Goal: Navigation & Orientation: Find specific page/section

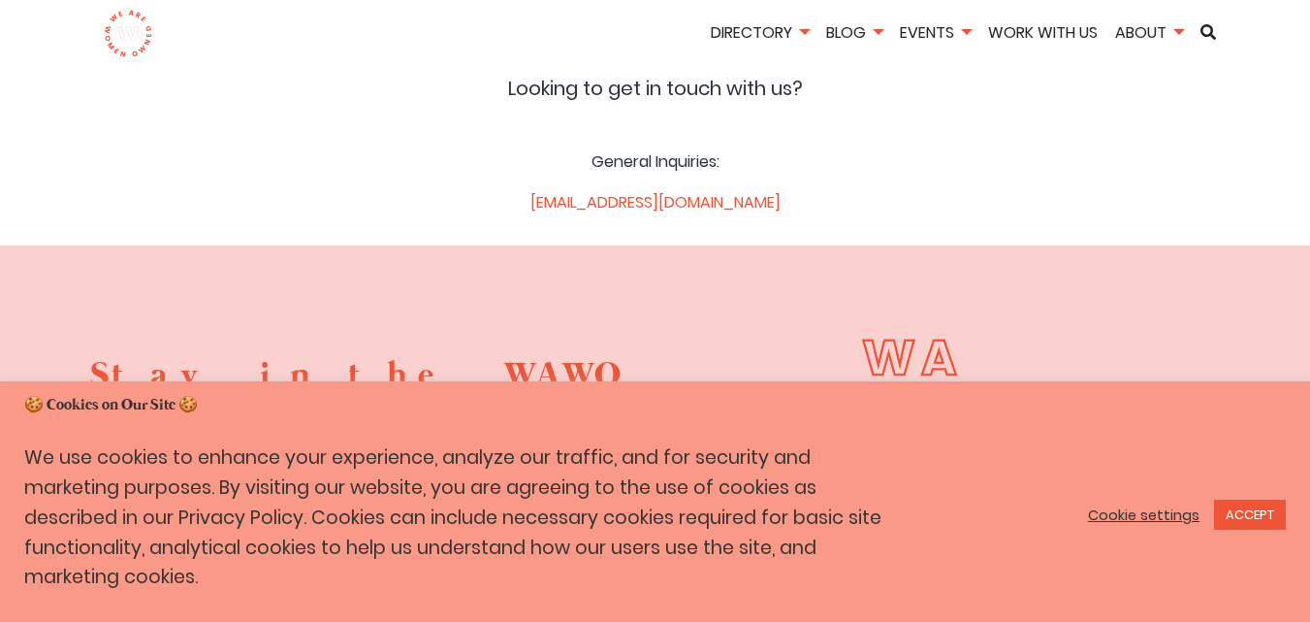
scroll to position [194, 0]
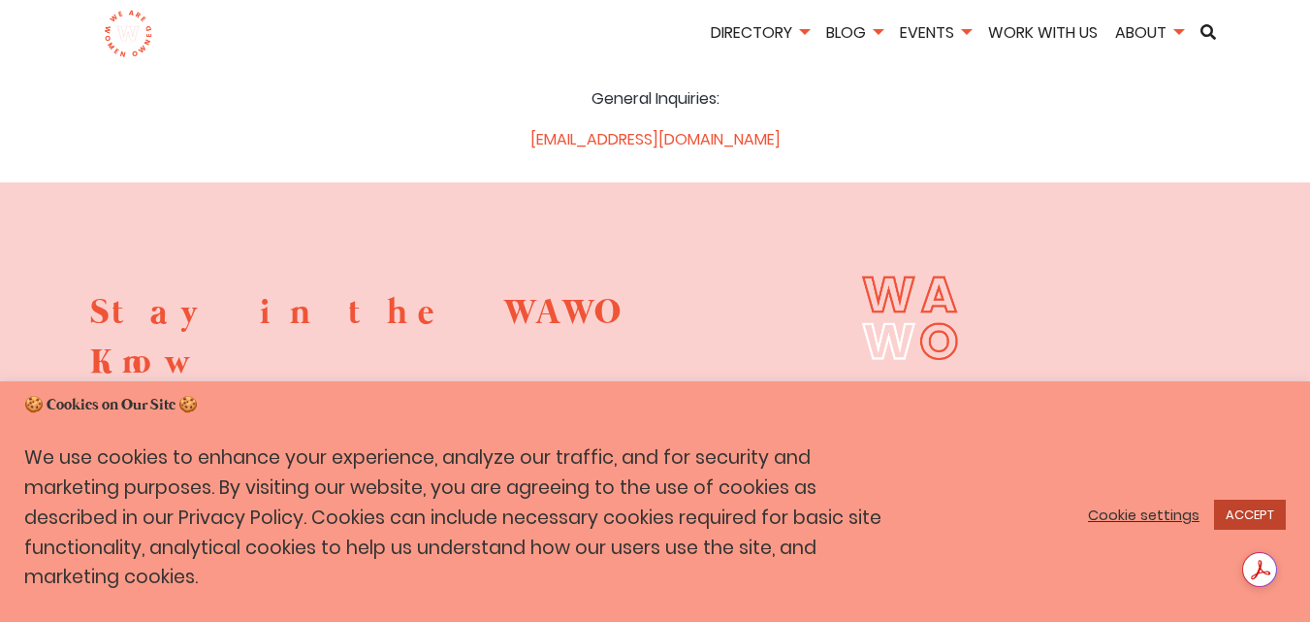
click at [1269, 528] on link "ACCEPT" at bounding box center [1250, 514] width 72 height 30
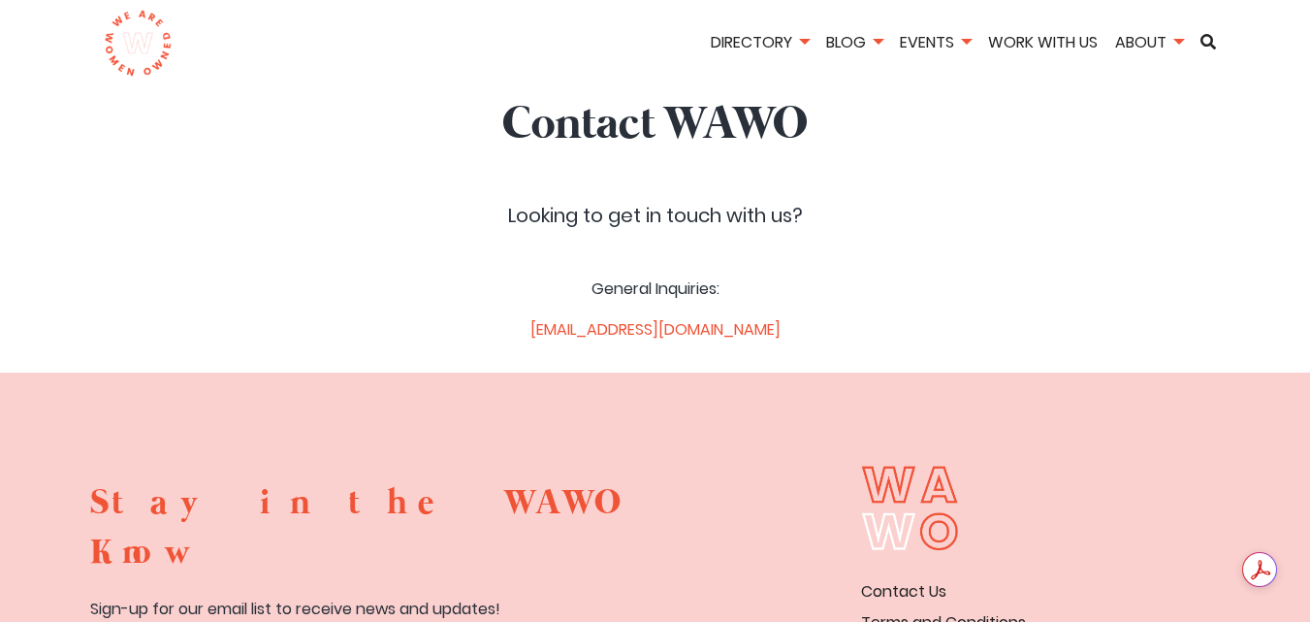
scroll to position [0, 0]
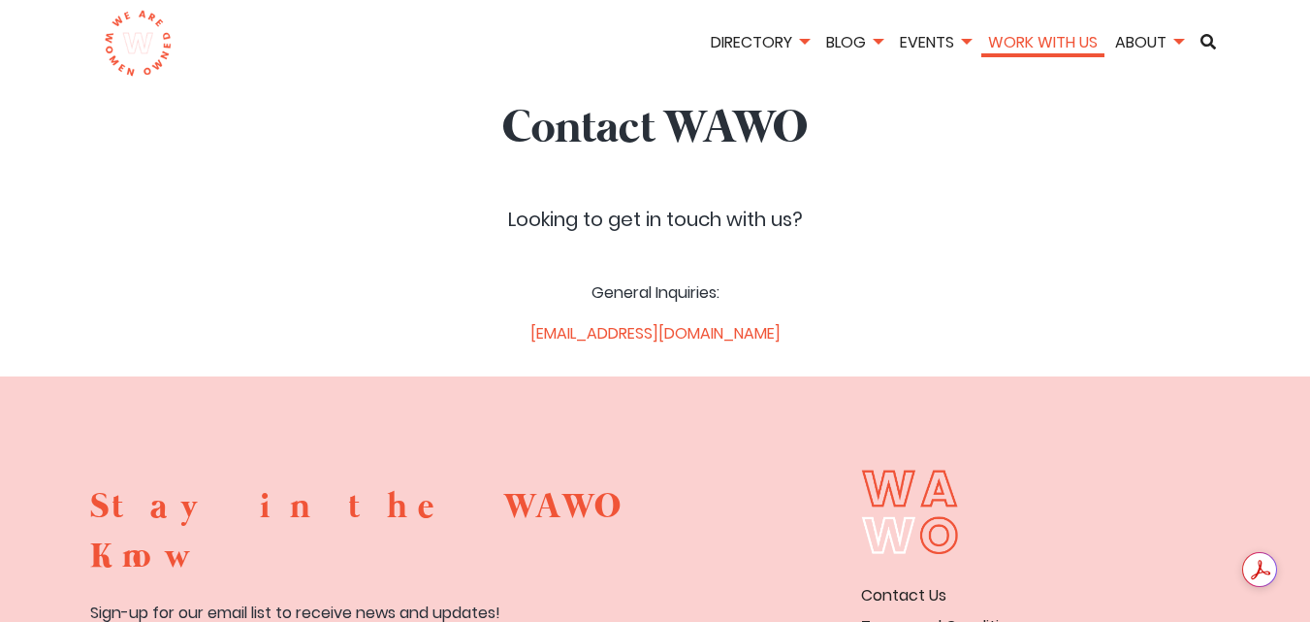
click at [1039, 42] on link "Work With Us" at bounding box center [1042, 42] width 123 height 22
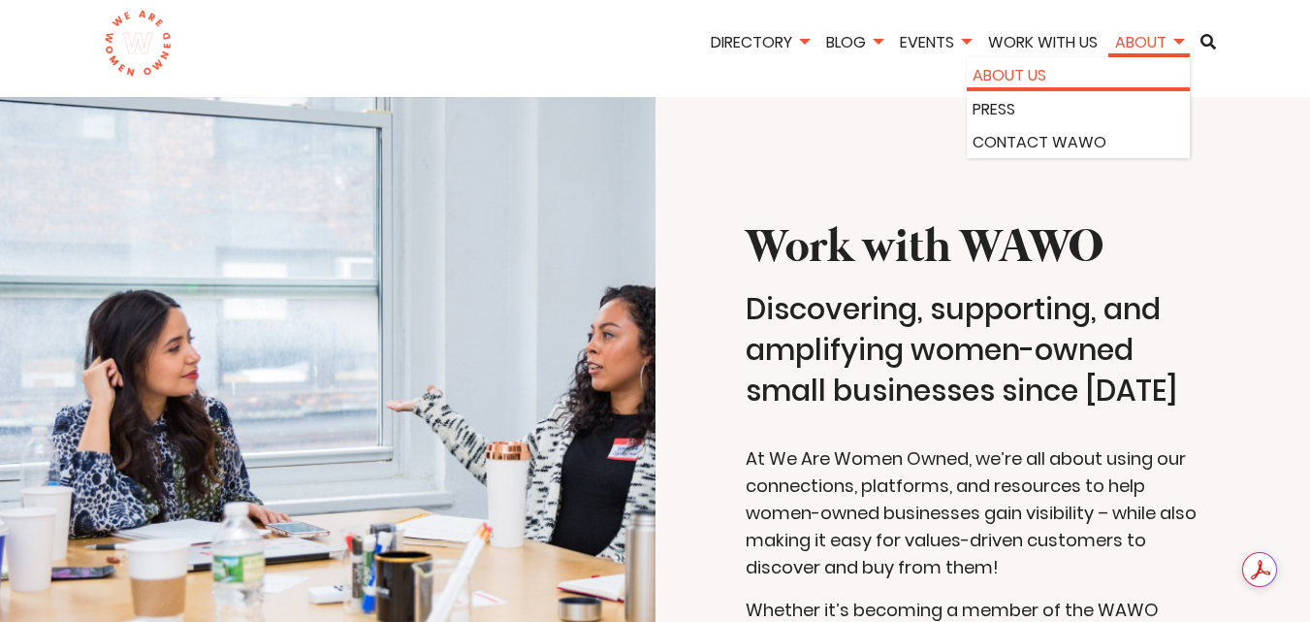
click at [1072, 78] on link "About Us" at bounding box center [1078, 75] width 211 height 25
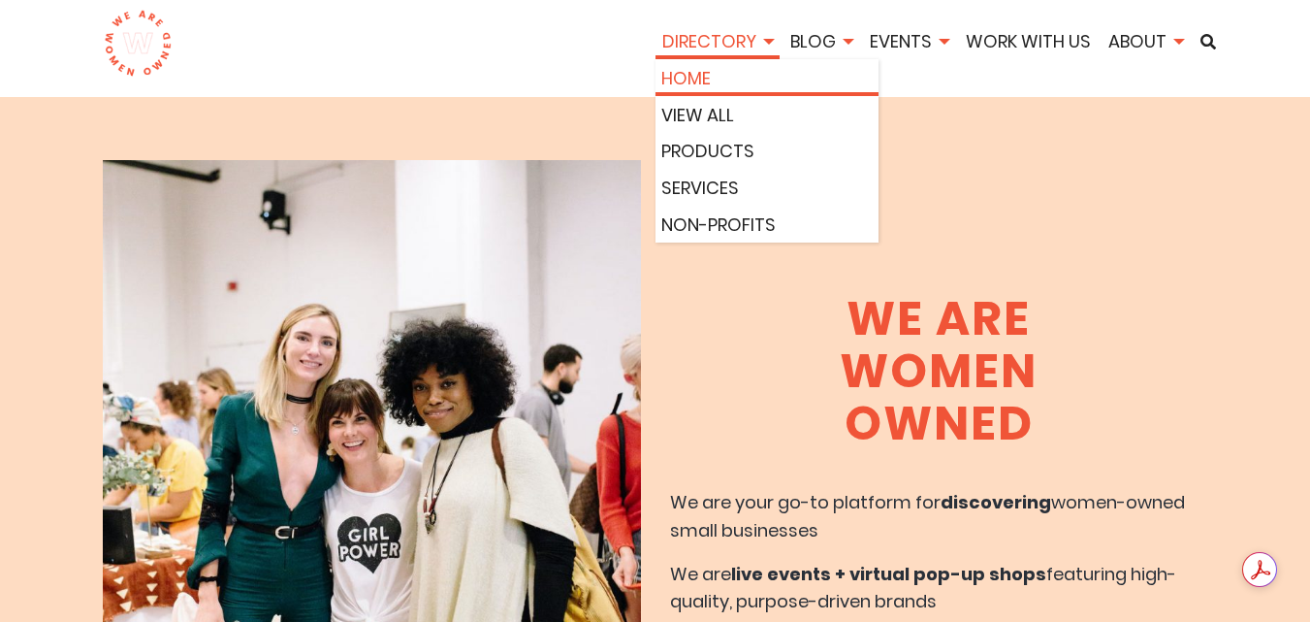
click at [683, 80] on link "Home" at bounding box center [766, 79] width 211 height 28
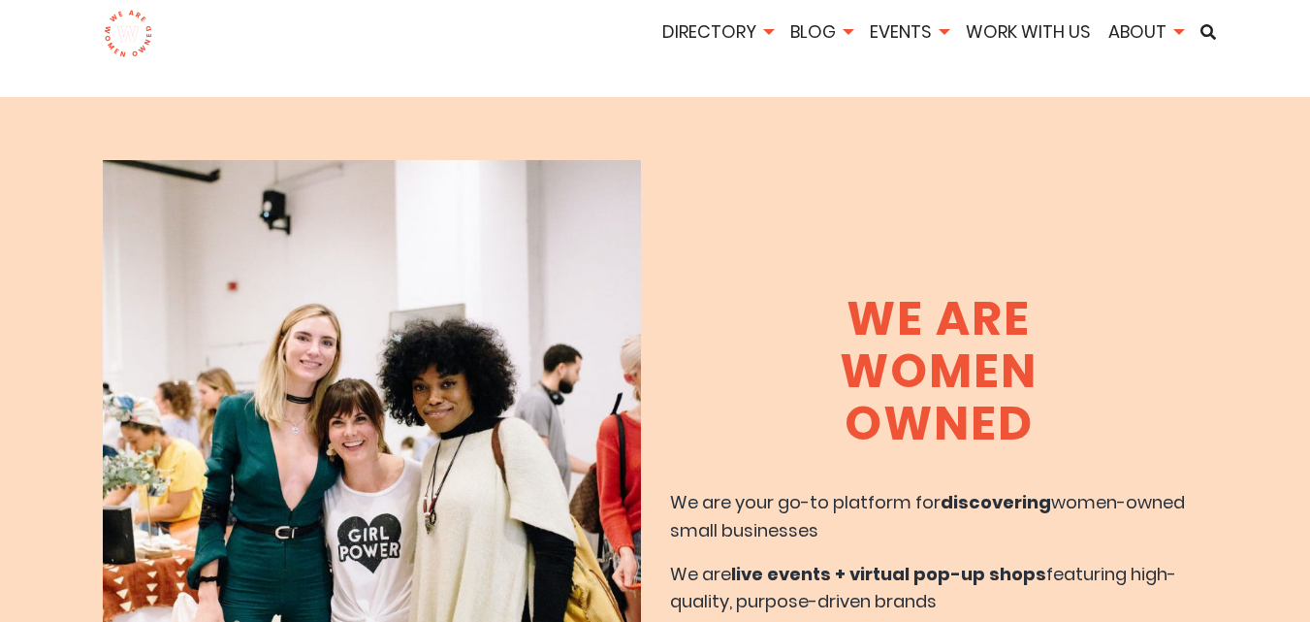
scroll to position [194, 0]
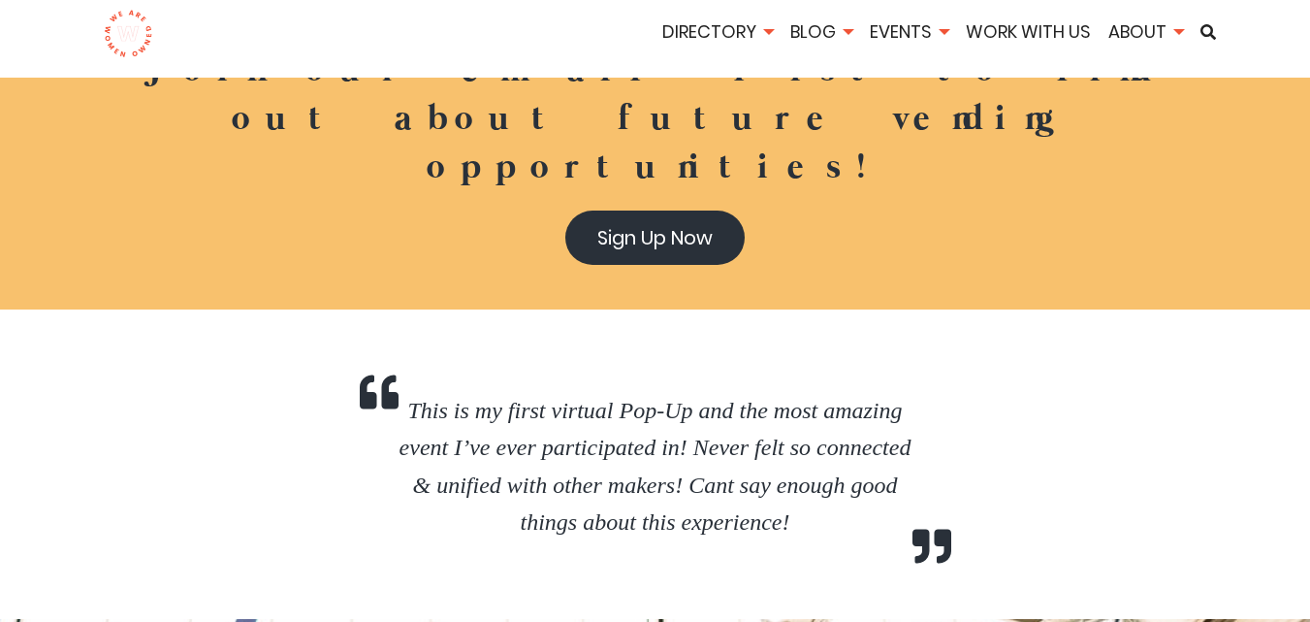
scroll to position [3491, 0]
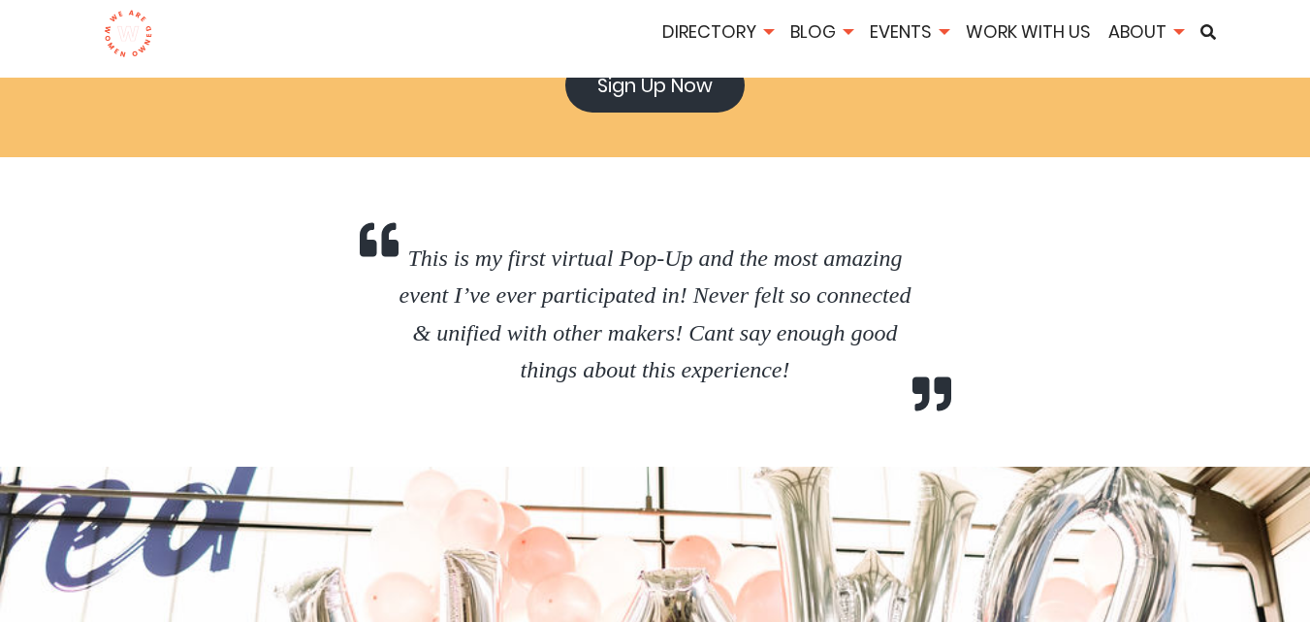
click at [114, 30] on img at bounding box center [128, 34] width 49 height 48
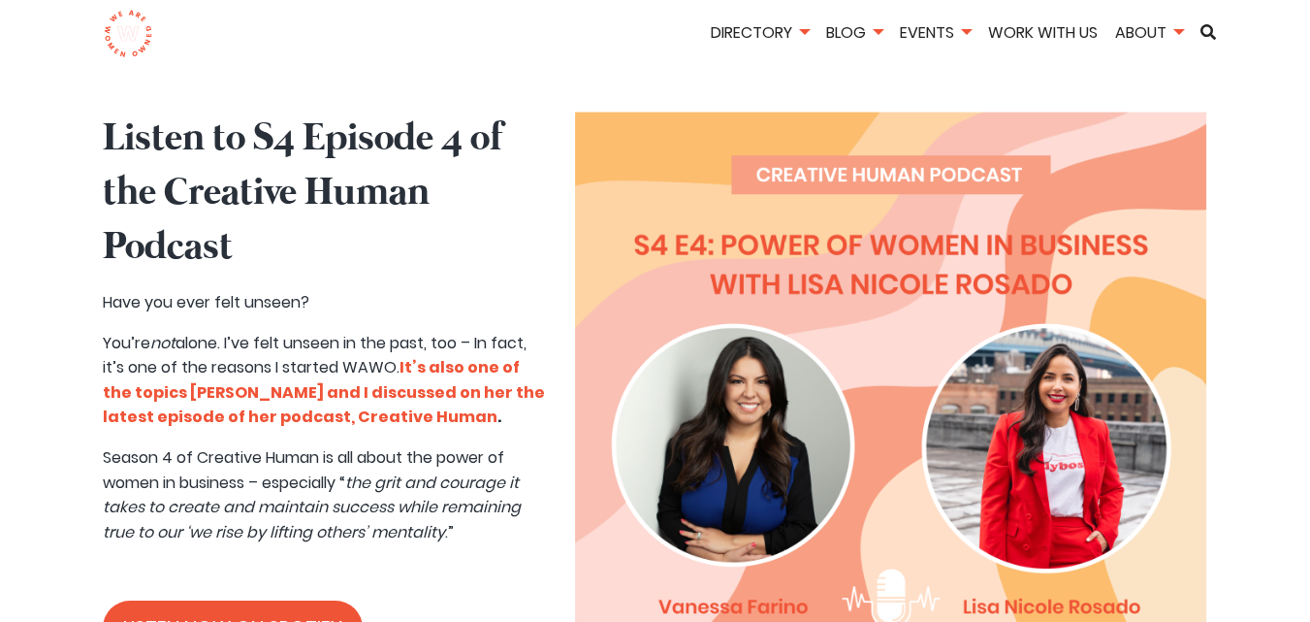
scroll to position [970, 0]
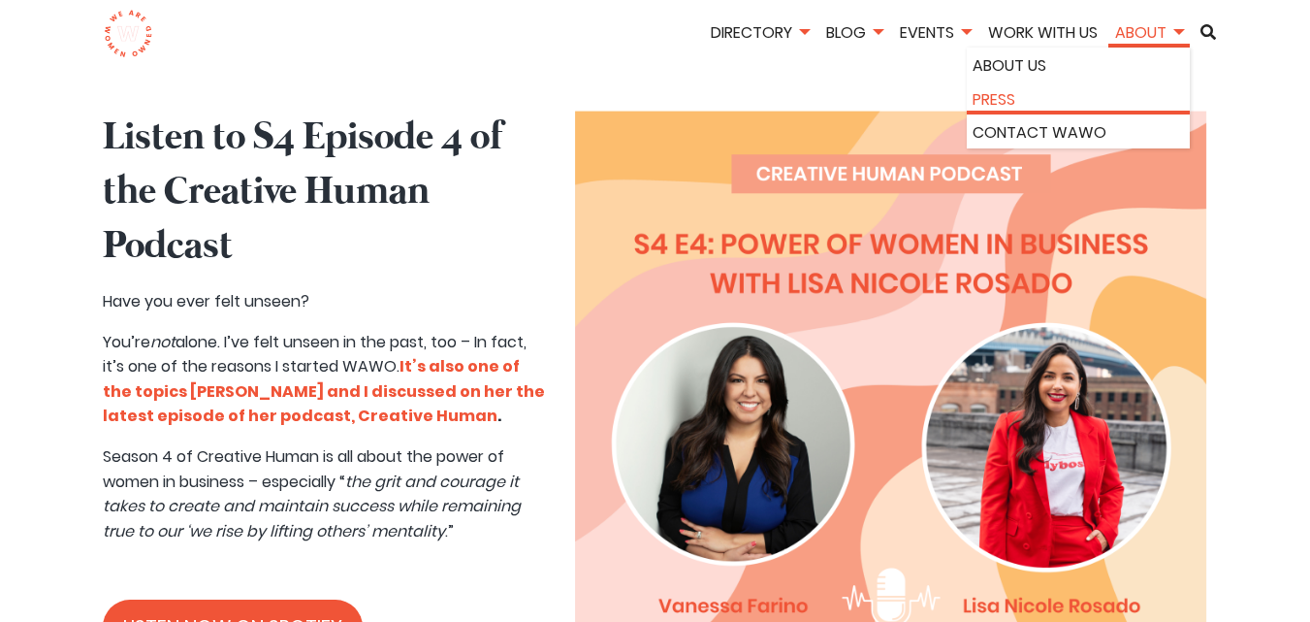
click at [1155, 90] on link "Press" at bounding box center [1078, 99] width 211 height 25
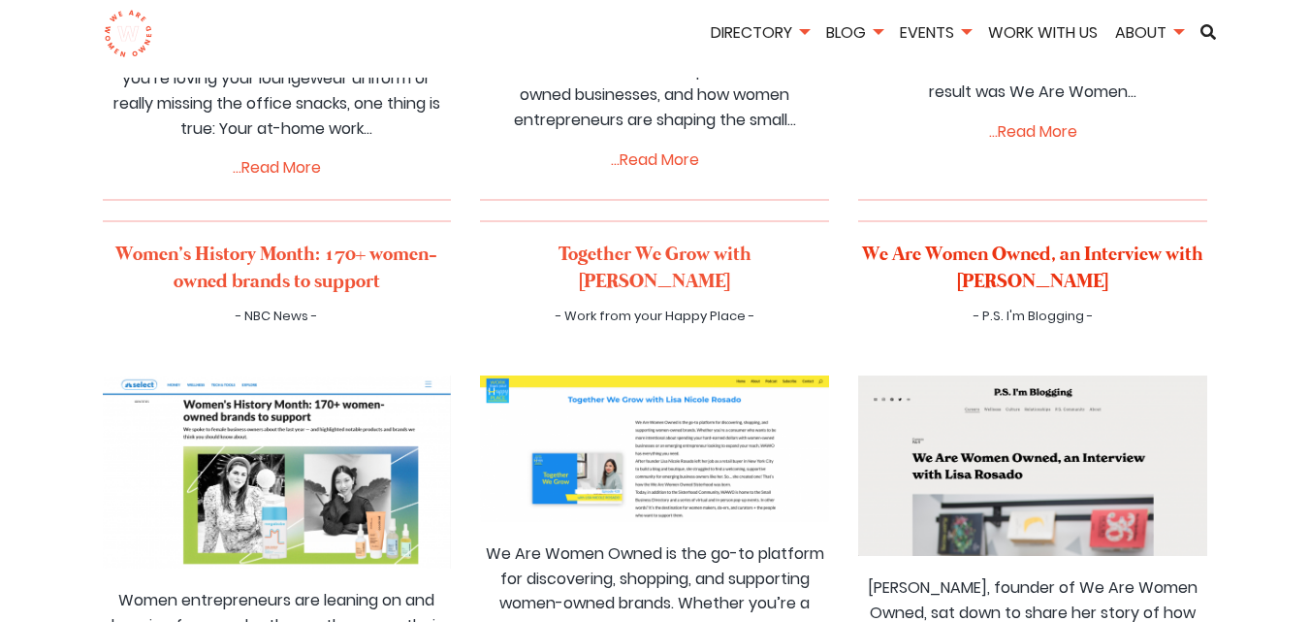
scroll to position [582, 0]
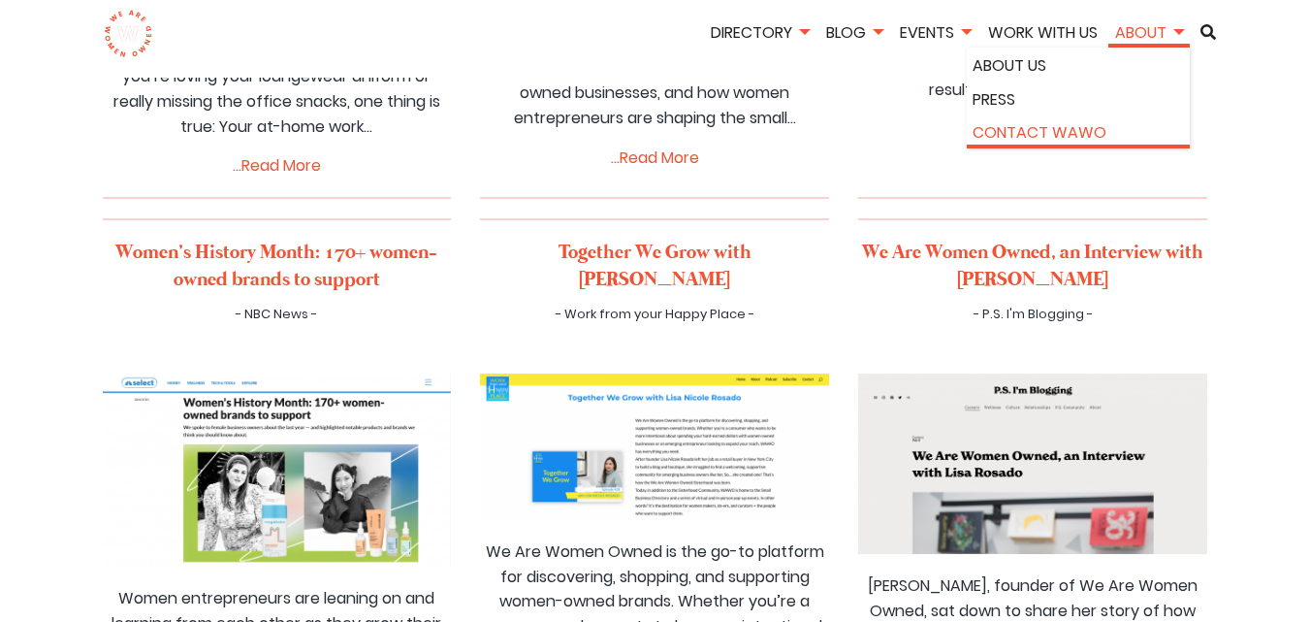
click at [1094, 130] on link "Contact WAWO" at bounding box center [1078, 132] width 211 height 25
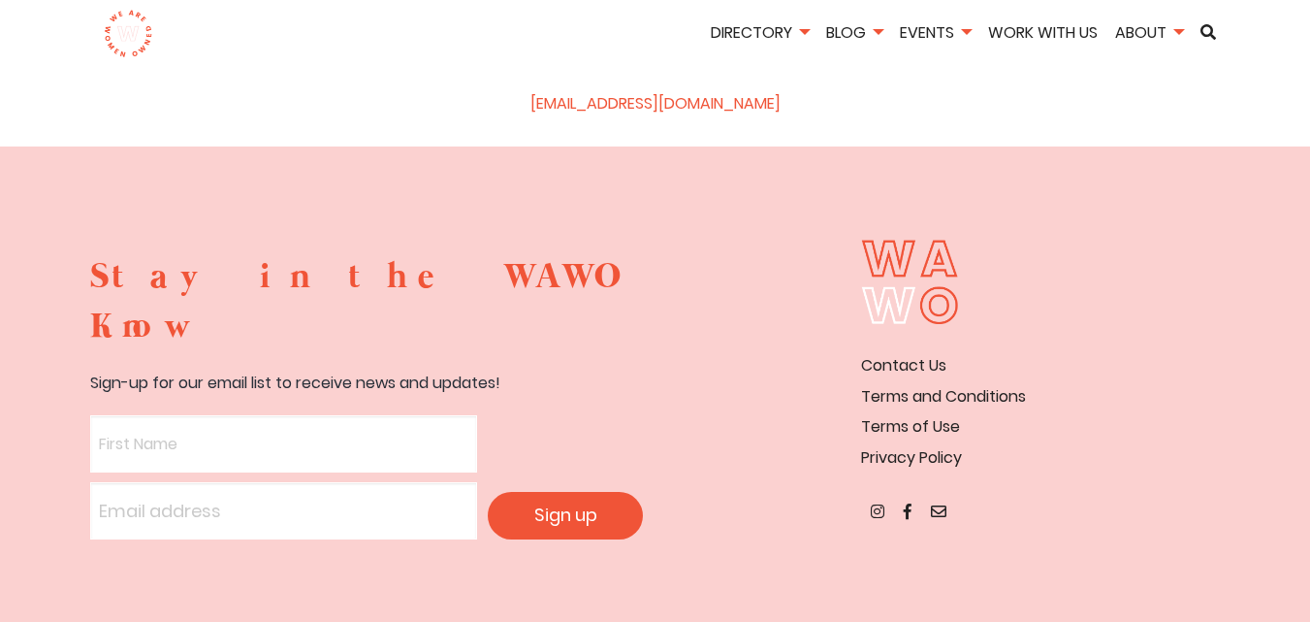
scroll to position [19, 0]
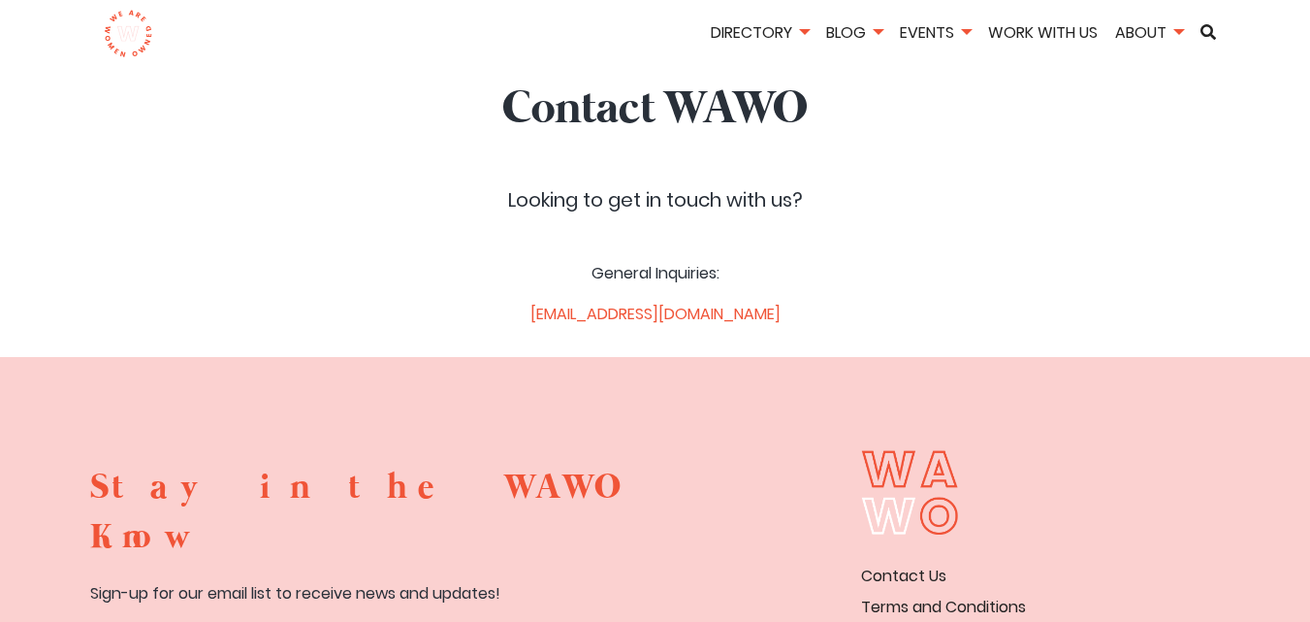
click at [129, 27] on img at bounding box center [128, 34] width 49 height 48
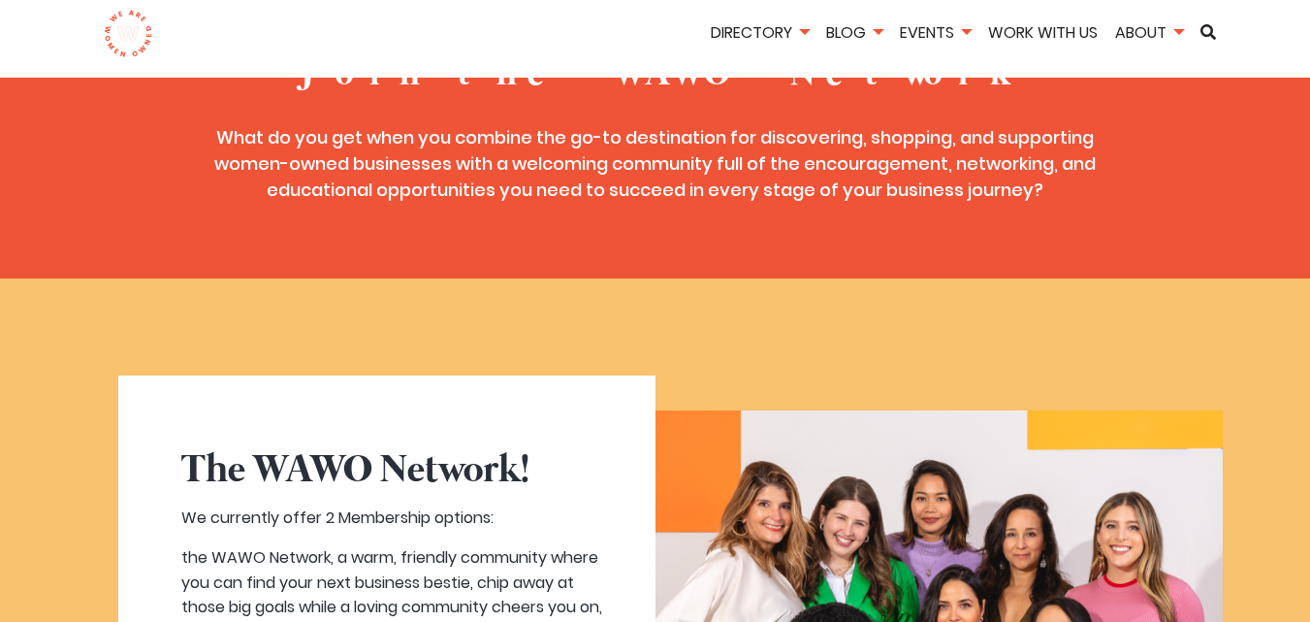
scroll to position [970, 0]
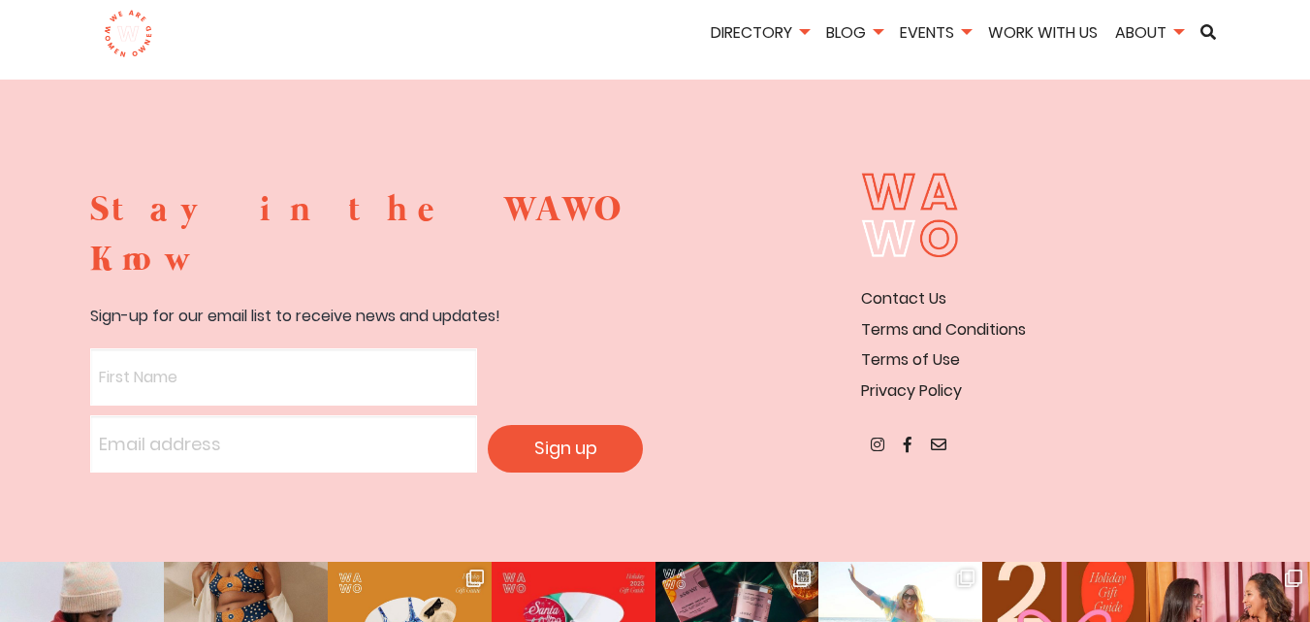
scroll to position [407, 0]
